Goal: Navigation & Orientation: Find specific page/section

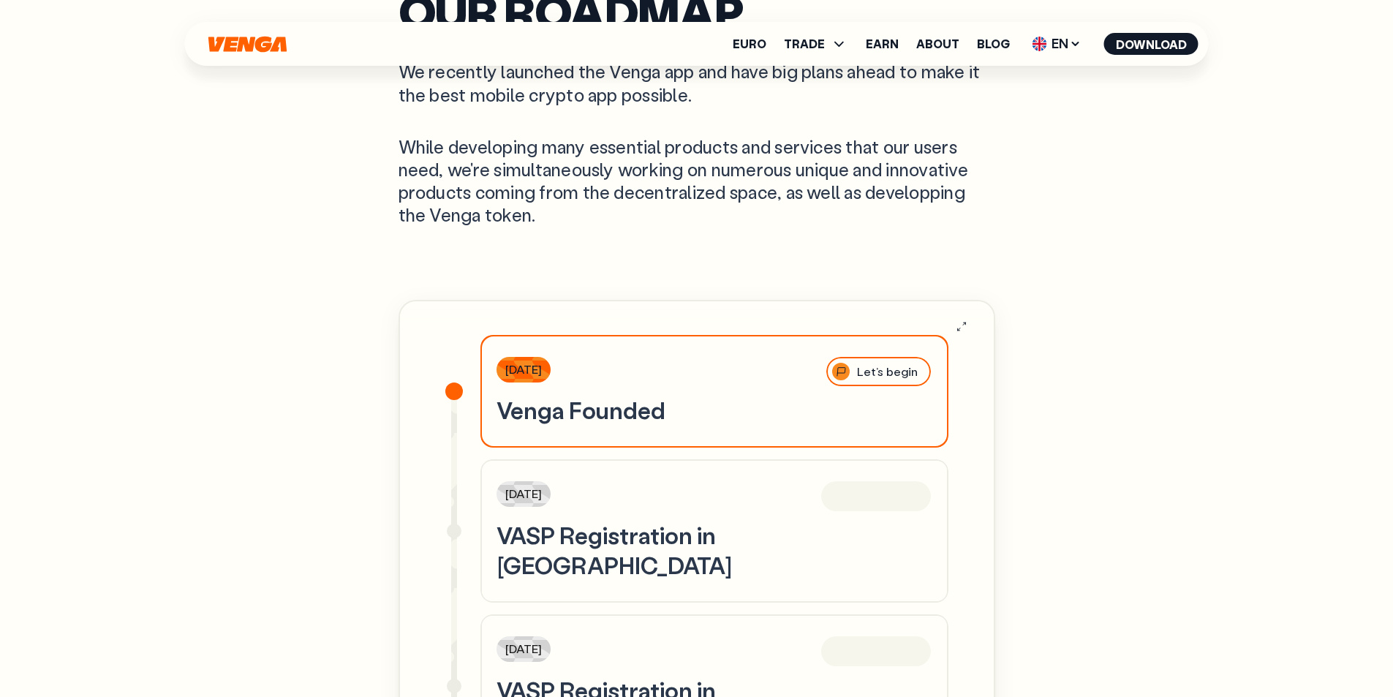
scroll to position [4243, 0]
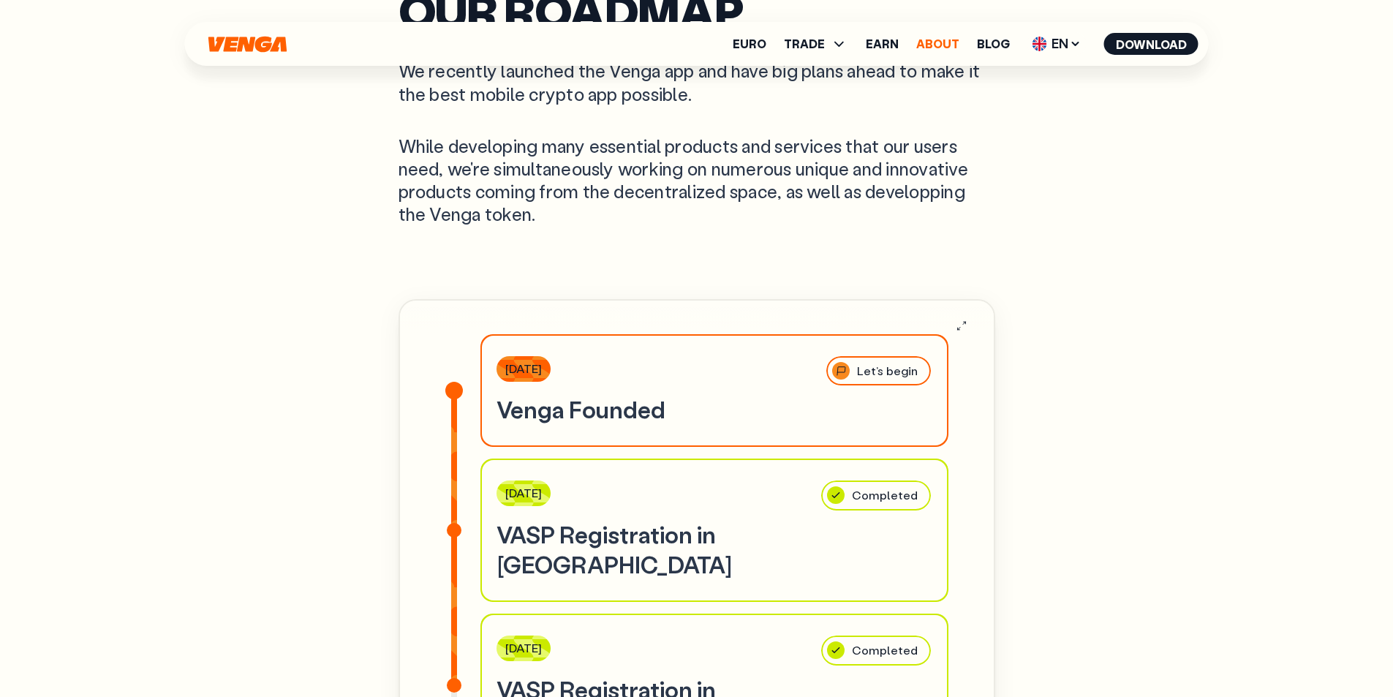
click at [936, 43] on link "About" at bounding box center [938, 44] width 43 height 12
click at [825, 40] on span "TRADE" at bounding box center [804, 44] width 41 height 12
click at [937, 43] on link "About" at bounding box center [938, 44] width 43 height 12
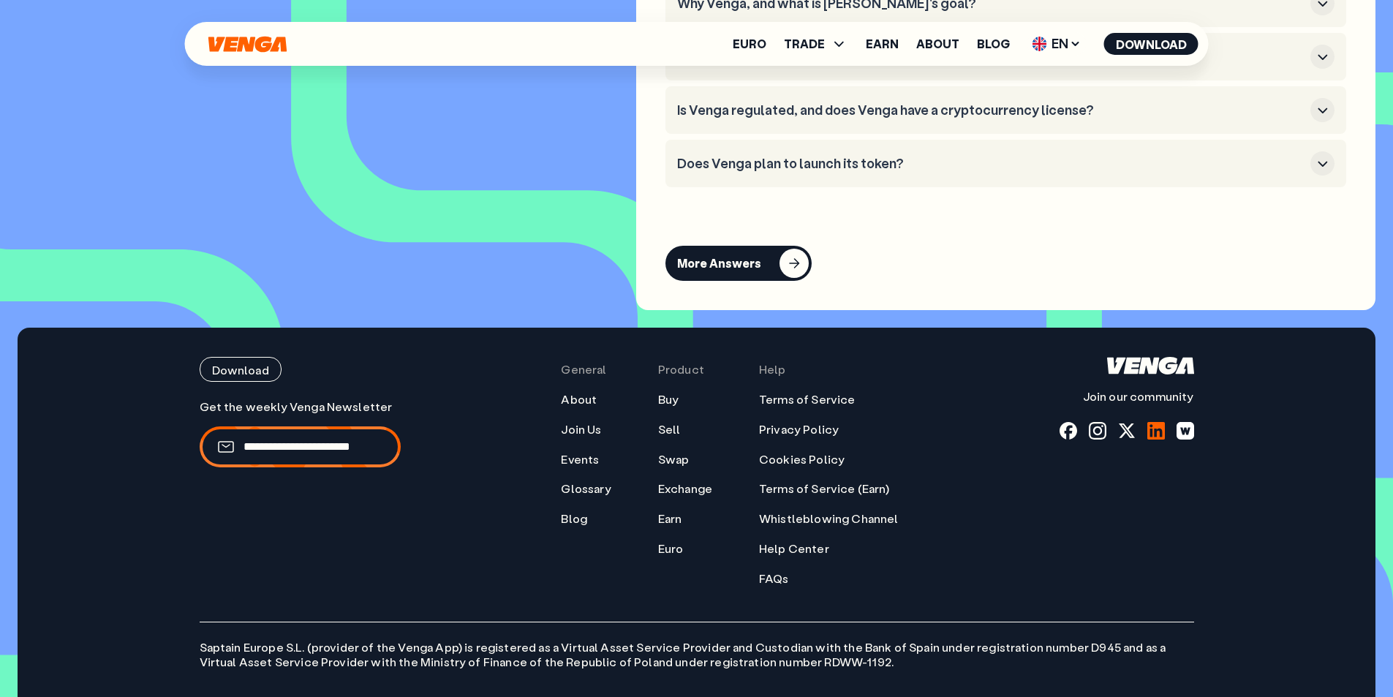
scroll to position [6286, 0]
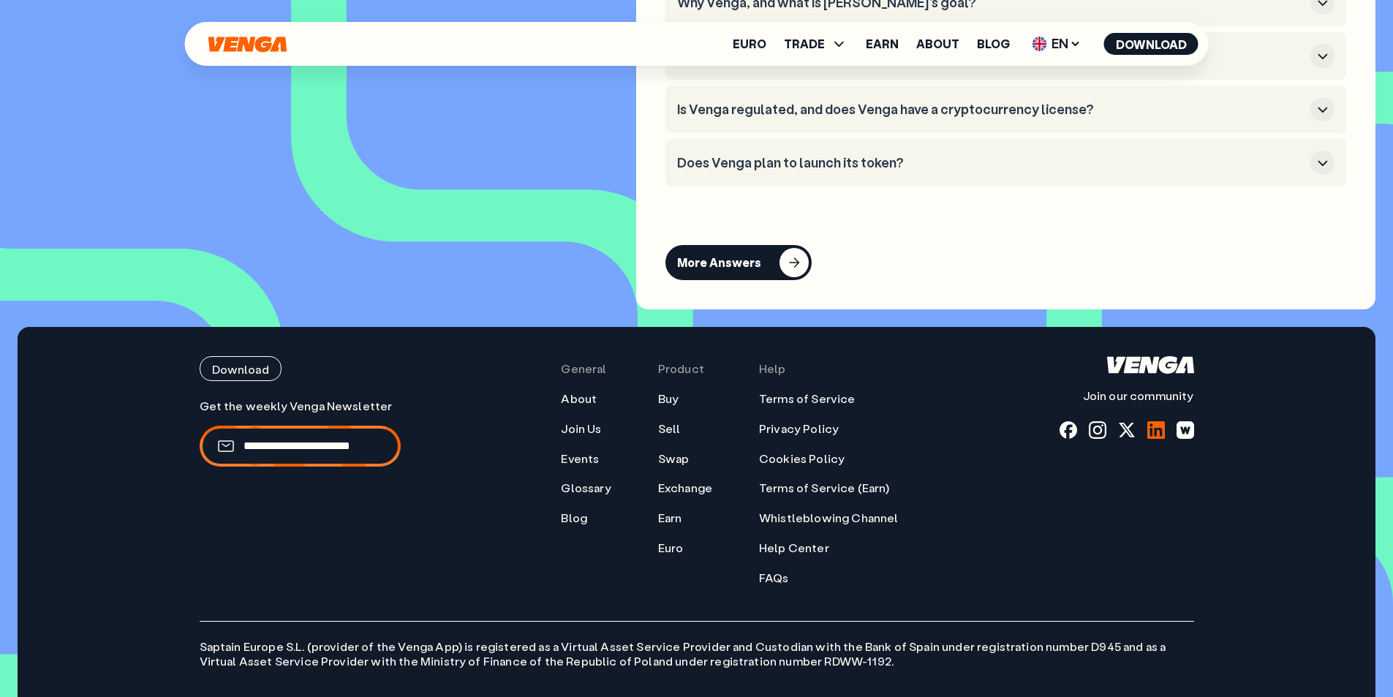
click at [1155, 421] on div at bounding box center [1157, 430] width 18 height 18
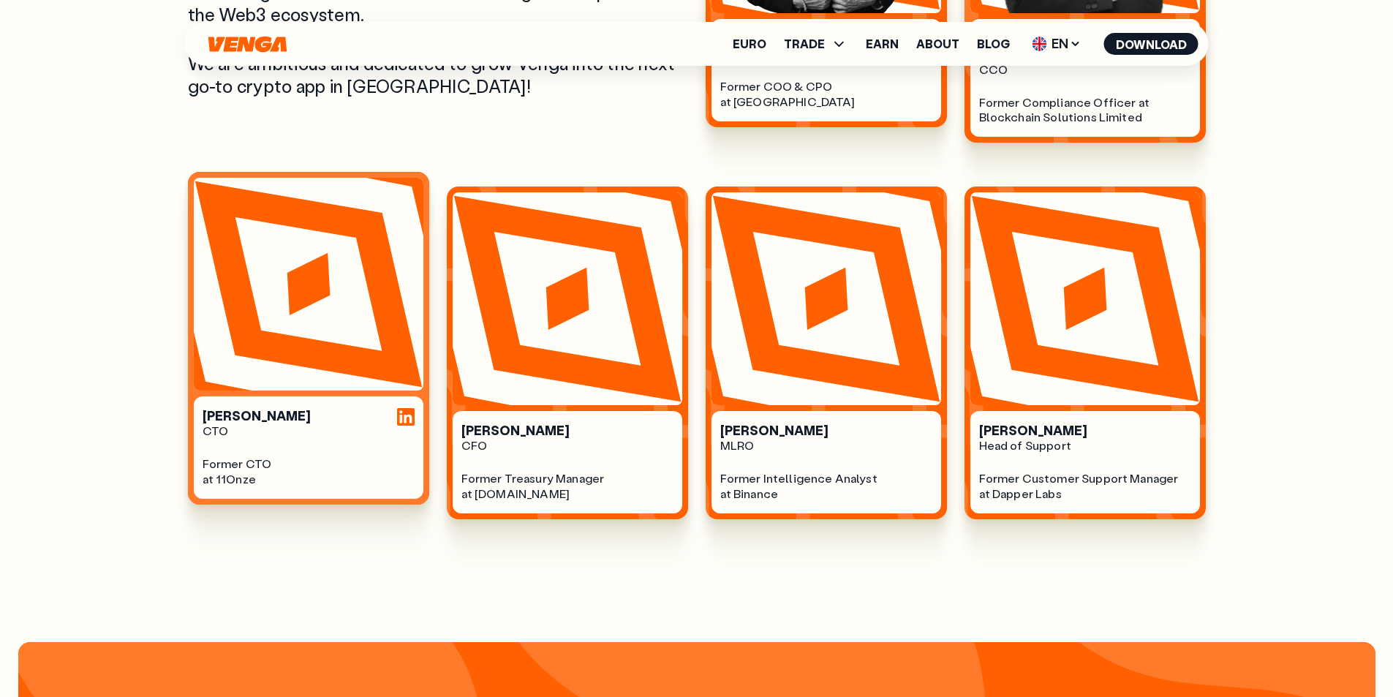
scroll to position [1024, 0]
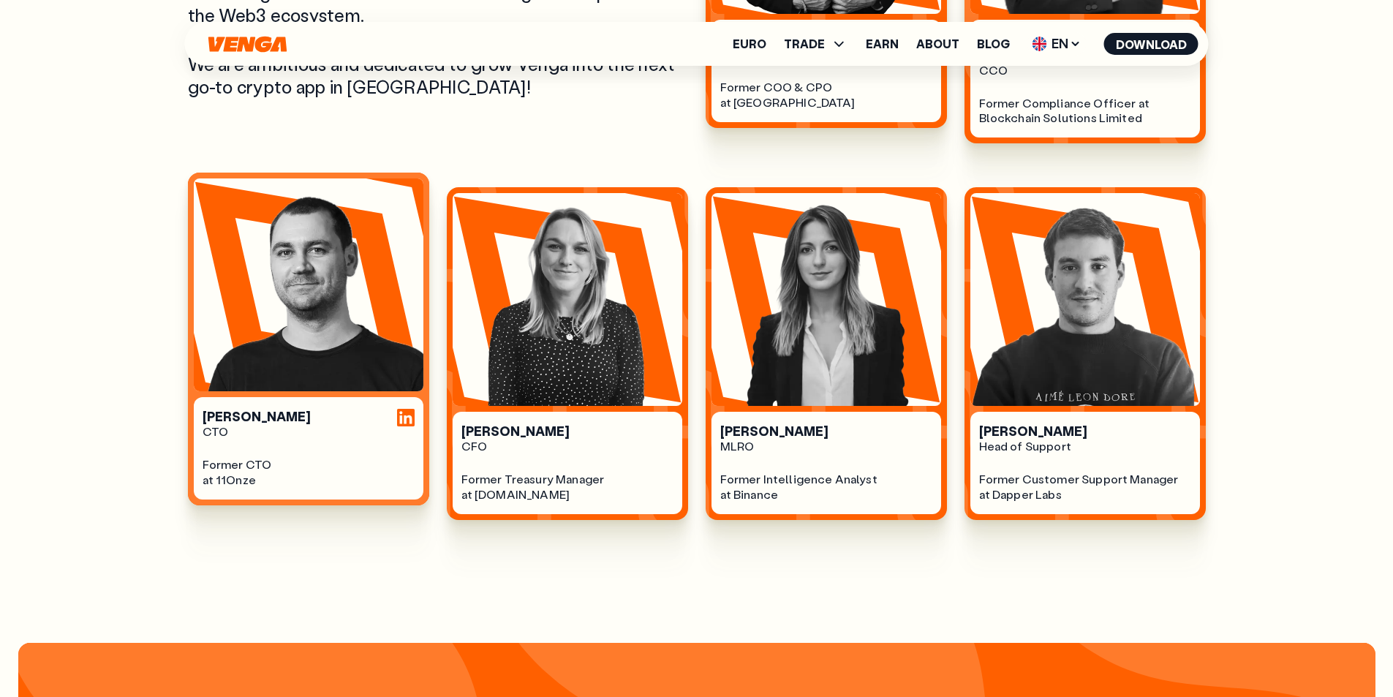
click at [407, 409] on div at bounding box center [406, 418] width 18 height 18
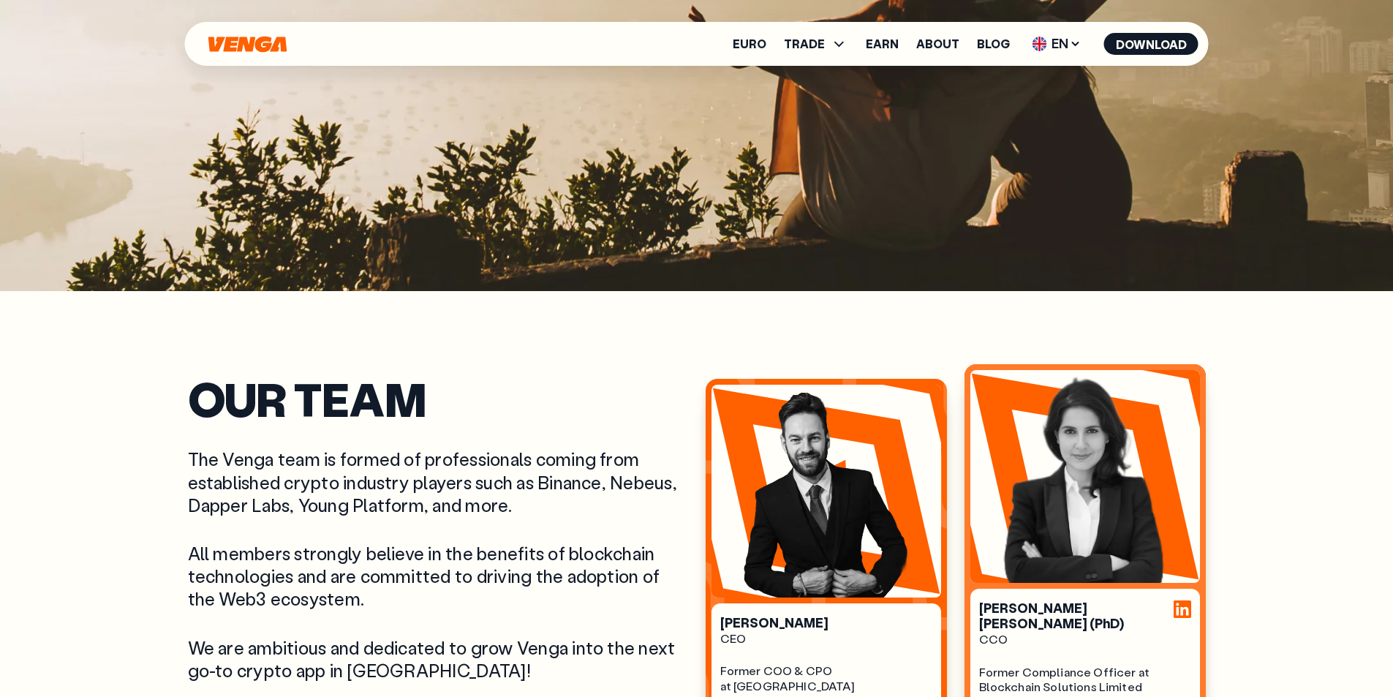
scroll to position [440, 0]
